Goal: Check status: Check status

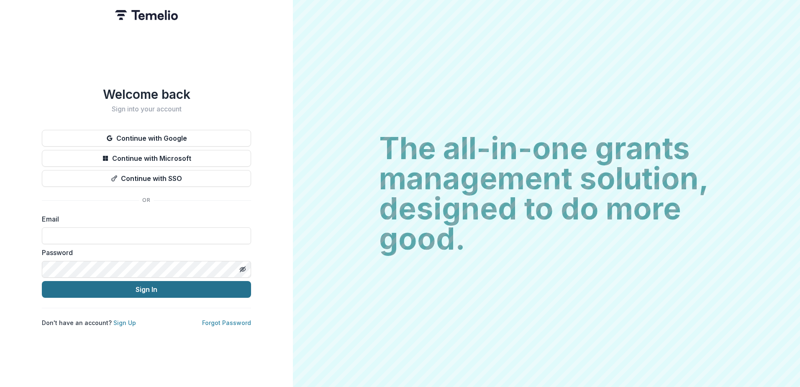
type input "**********"
click at [168, 283] on button "Sign In" at bounding box center [146, 289] width 209 height 17
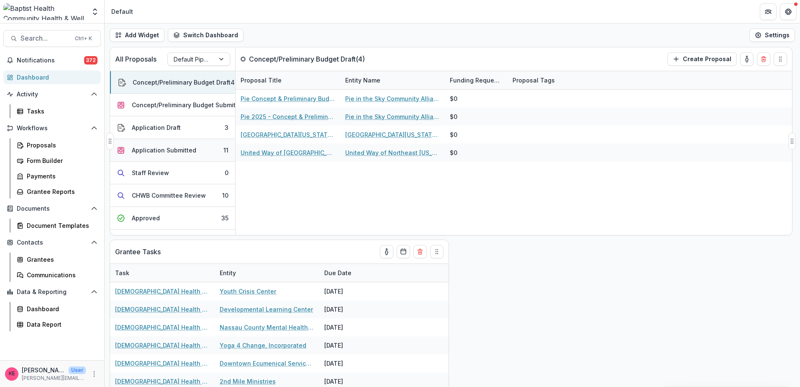
click at [193, 147] on div "Application Submitted" at bounding box center [164, 150] width 64 height 9
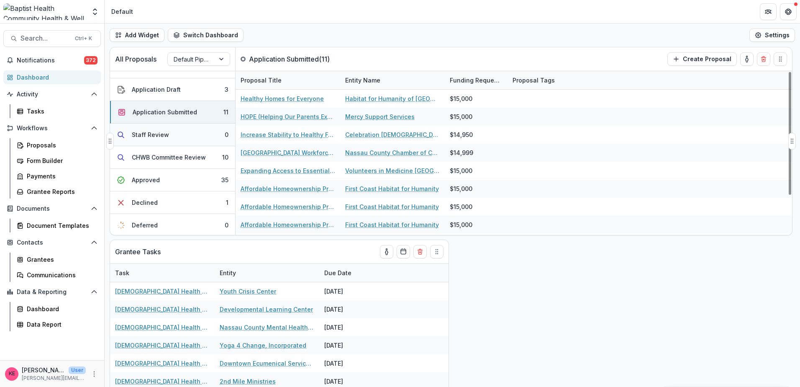
scroll to position [84, 0]
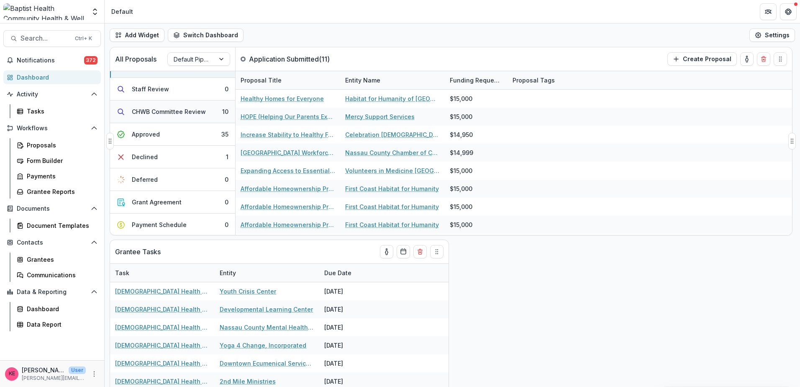
click at [193, 109] on div "CHWB Committee Review" at bounding box center [169, 111] width 74 height 9
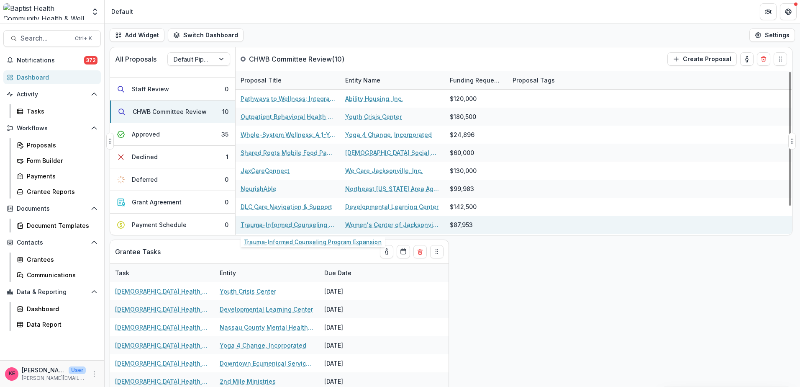
click at [304, 226] on link "Trauma-Informed Counseling Program Expansion" at bounding box center [288, 224] width 95 height 9
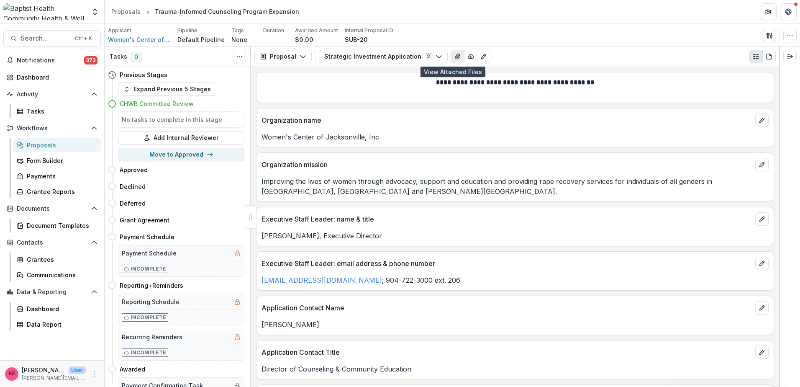
click at [454, 59] on icon "View Attached Files" at bounding box center [457, 56] width 7 height 7
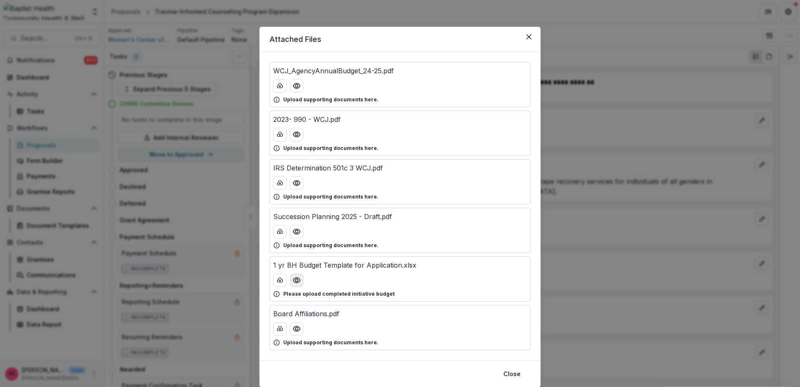
click at [292, 283] on icon "Preview 1 yr BH Budget Template for Application.xlsx" at bounding box center [296, 280] width 8 height 8
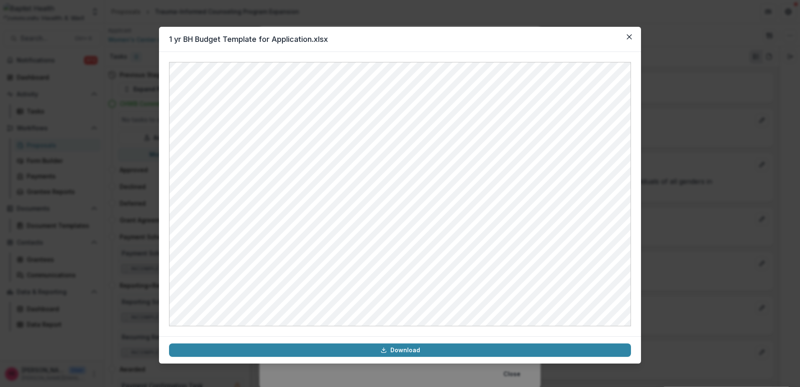
click at [623, 30] on button "Close" at bounding box center [629, 36] width 13 height 13
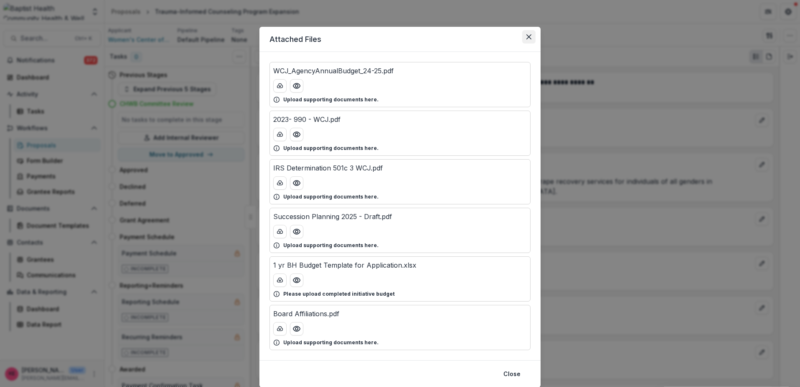
click at [528, 36] on icon "Close" at bounding box center [528, 36] width 5 height 5
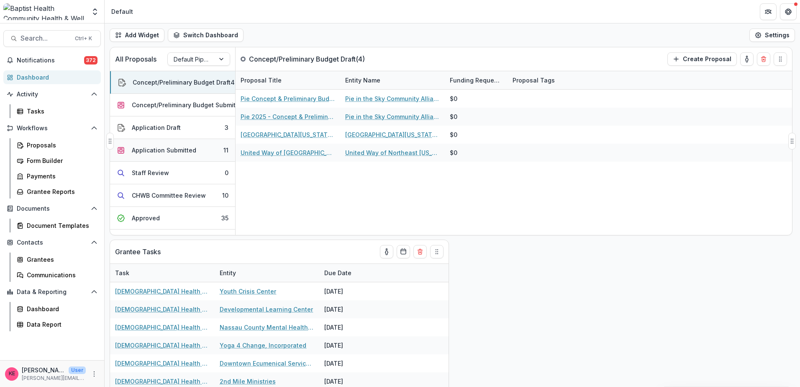
click at [187, 152] on div "Application Submitted" at bounding box center [164, 150] width 64 height 9
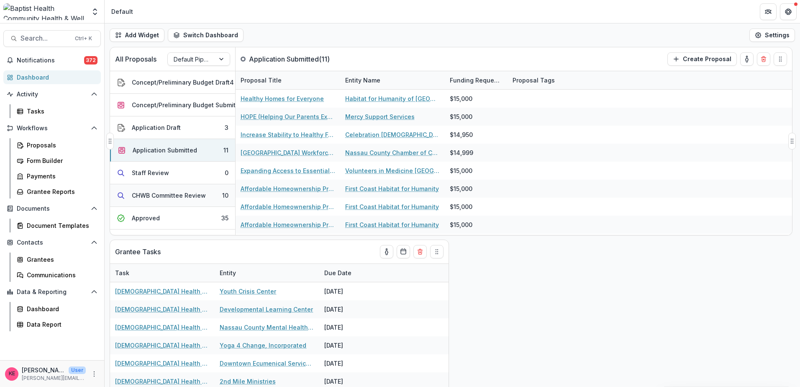
click at [182, 201] on button "CHWB Committee Review 10" at bounding box center [172, 195] width 125 height 23
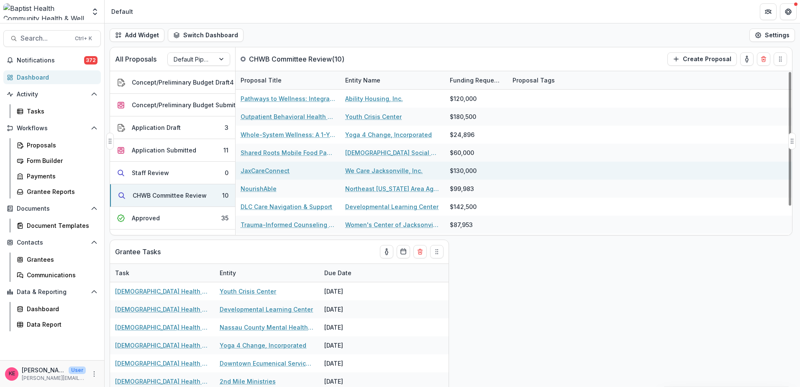
click at [267, 172] on link "JaxCareConnect" at bounding box center [265, 170] width 49 height 9
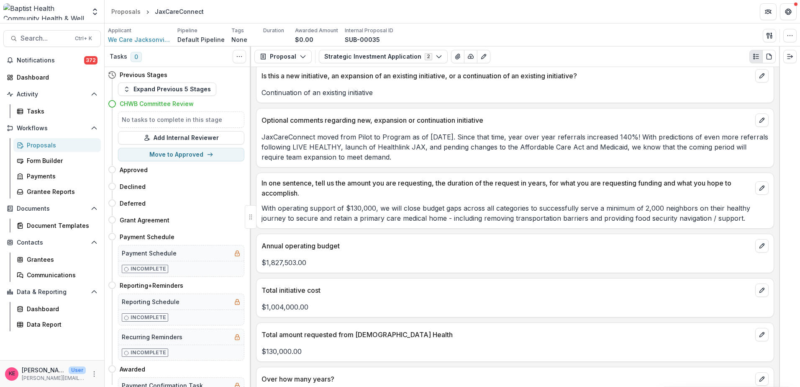
scroll to position [460, 0]
